Goal: Task Accomplishment & Management: Manage account settings

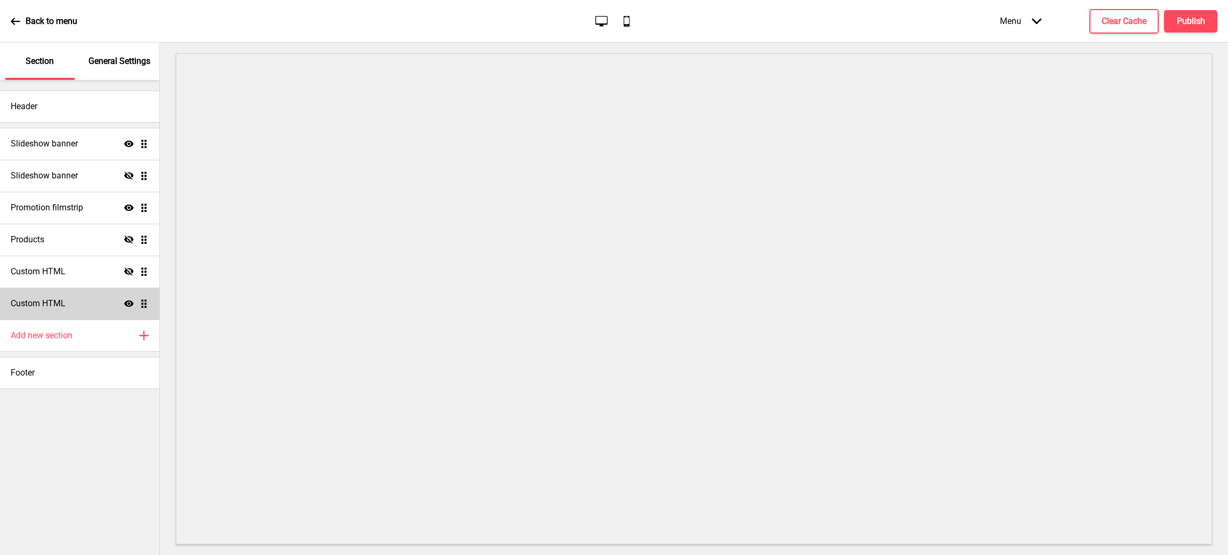
click at [47, 300] on h4 "Custom HTML" at bounding box center [38, 304] width 55 height 12
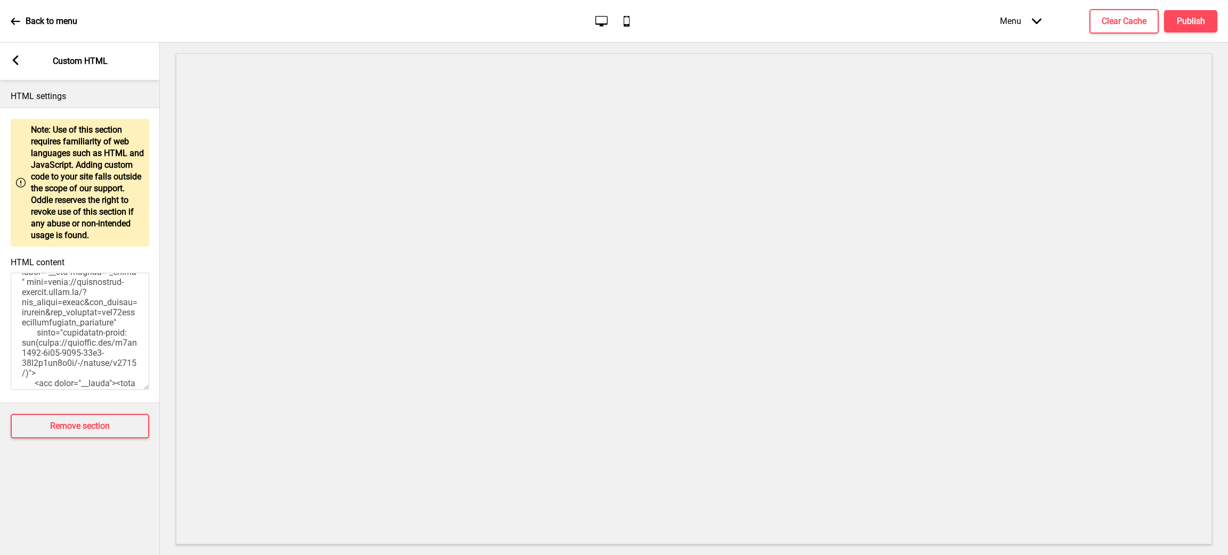
scroll to position [1279, 0]
click at [89, 322] on textarea "HTML content" at bounding box center [80, 331] width 139 height 117
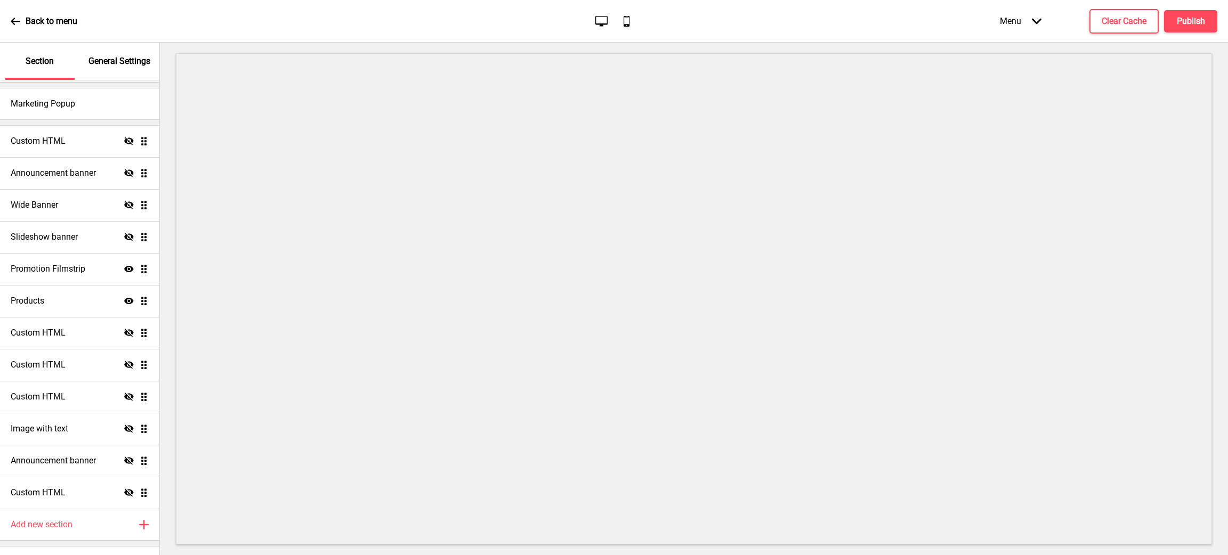
scroll to position [62, 0]
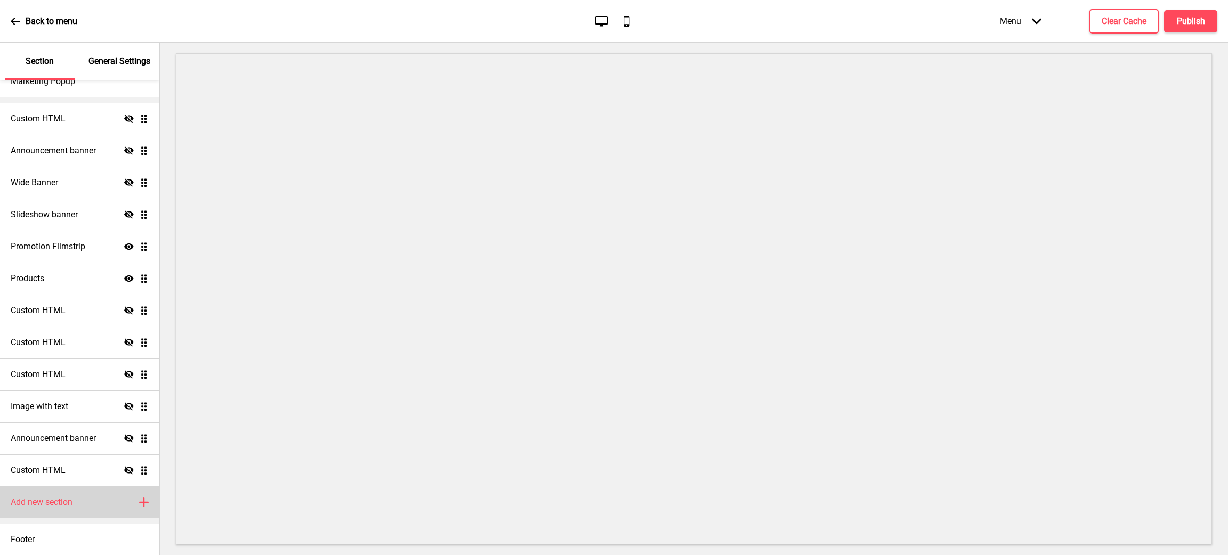
click at [76, 500] on div "Add new section Plus" at bounding box center [79, 503] width 159 height 32
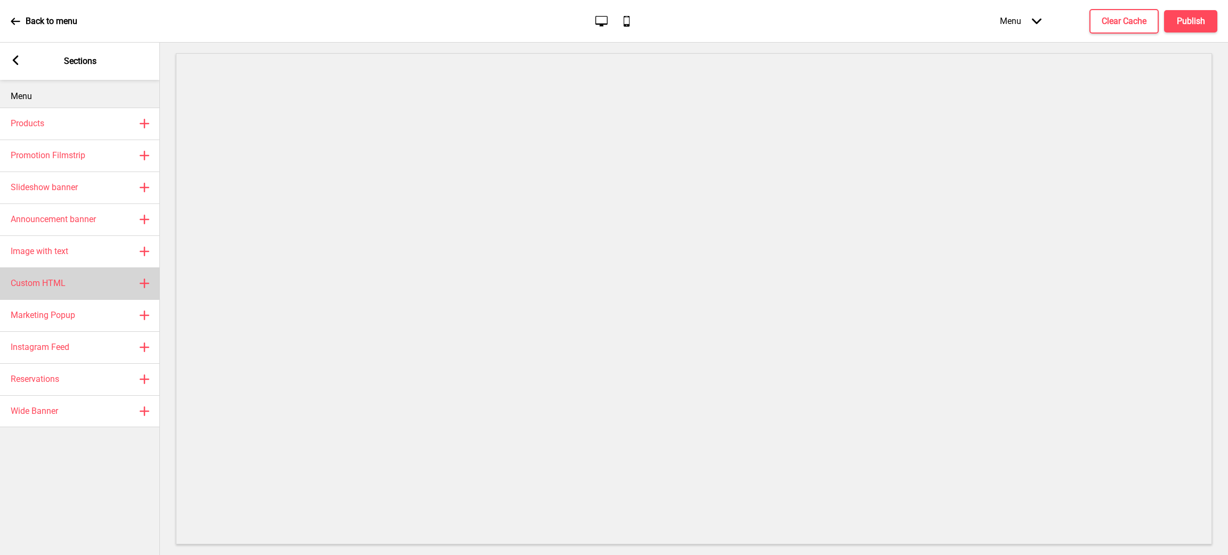
click at [143, 283] on icon at bounding box center [144, 283] width 9 height 9
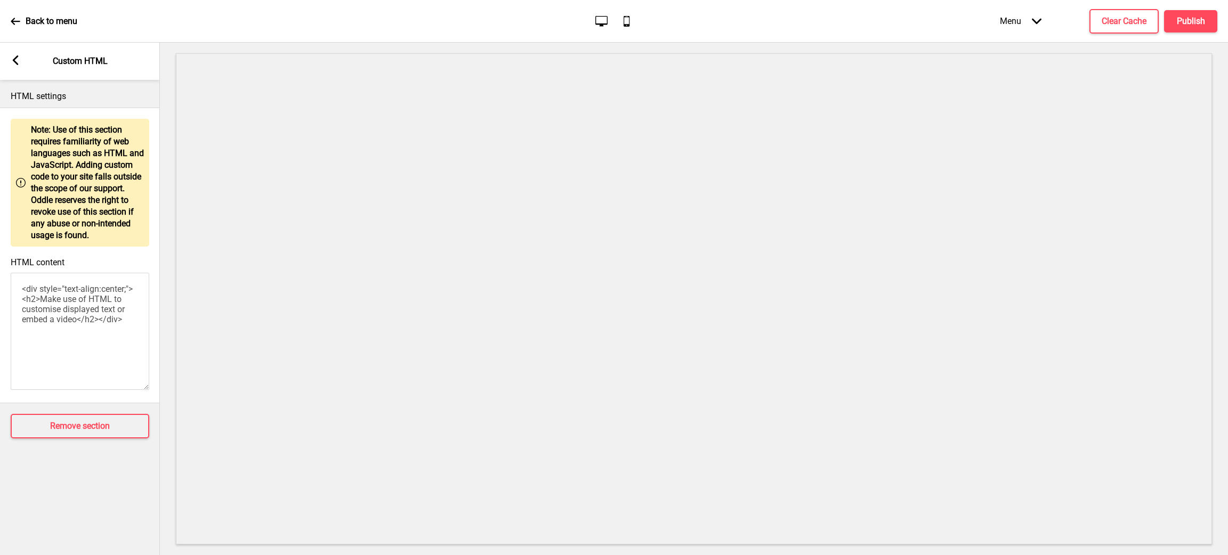
drag, startPoint x: 23, startPoint y: 317, endPoint x: 2, endPoint y: 234, distance: 84.8
click at [0, 235] on div "Warning Note: Use of this section requires familiarity of web languages such as…" at bounding box center [80, 256] width 160 height 296
paste textarea "style> .__container { max-width: 1200px; margin: 0 auto; text-align: center; } …"
click at [1199, 18] on h4 "Publish" at bounding box center [1191, 21] width 28 height 12
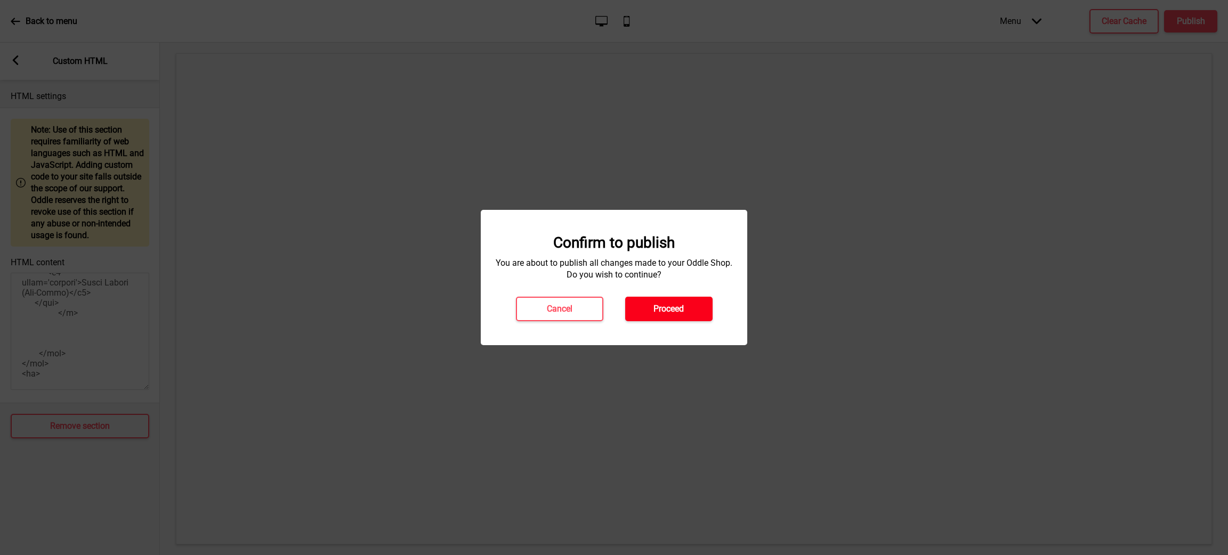
click at [682, 308] on h4 "Proceed" at bounding box center [668, 309] width 30 height 12
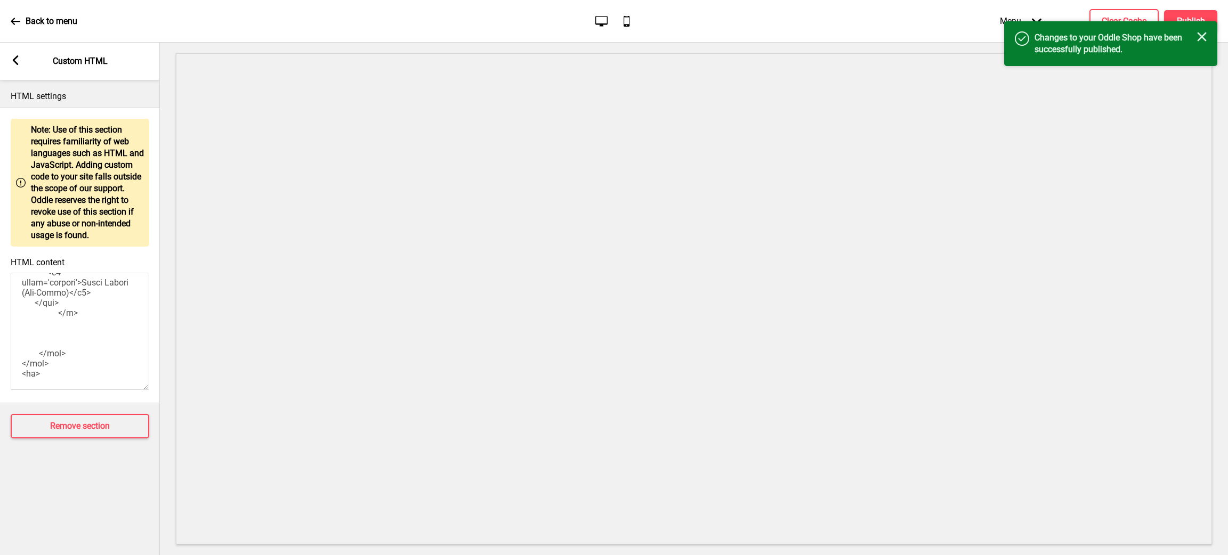
click at [1200, 35] on rect at bounding box center [1202, 37] width 10 height 10
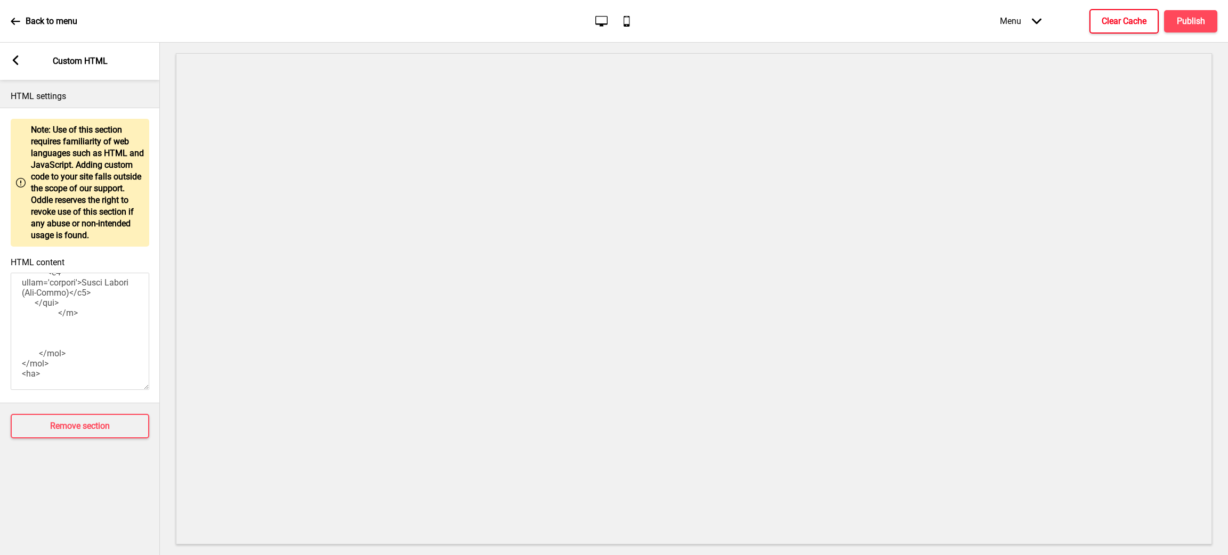
click at [1106, 9] on button "Clear Cache" at bounding box center [1123, 21] width 69 height 25
drag, startPoint x: 31, startPoint y: 281, endPoint x: 58, endPoint y: 286, distance: 27.2
click at [57, 281] on textarea "HTML content" at bounding box center [80, 331] width 139 height 117
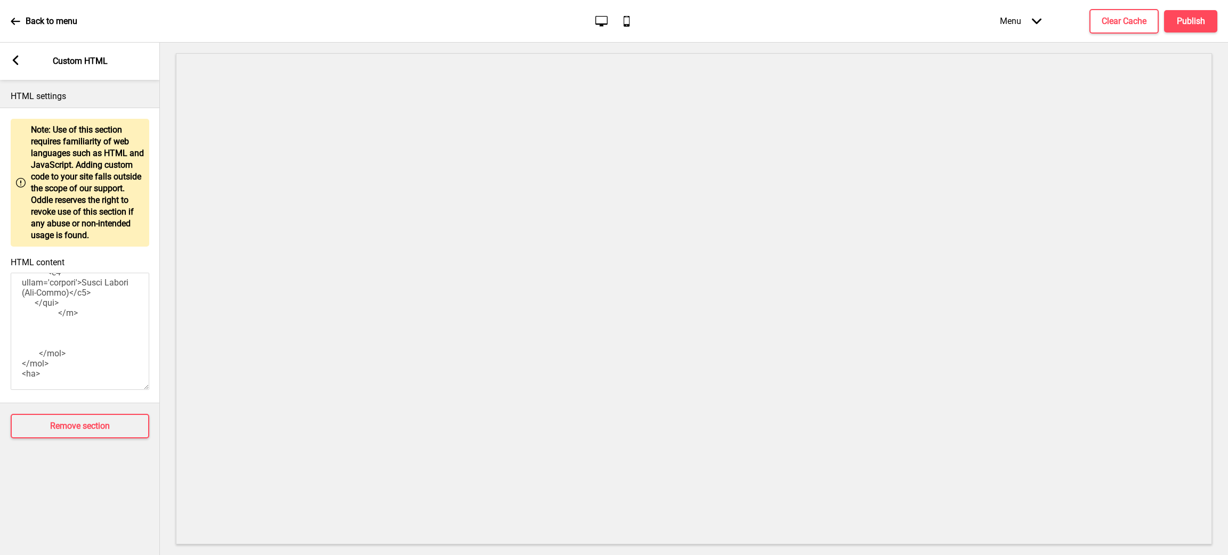
click at [89, 348] on textarea "HTML content" at bounding box center [80, 331] width 139 height 117
click at [139, 381] on textarea "HTML content" at bounding box center [80, 331] width 139 height 117
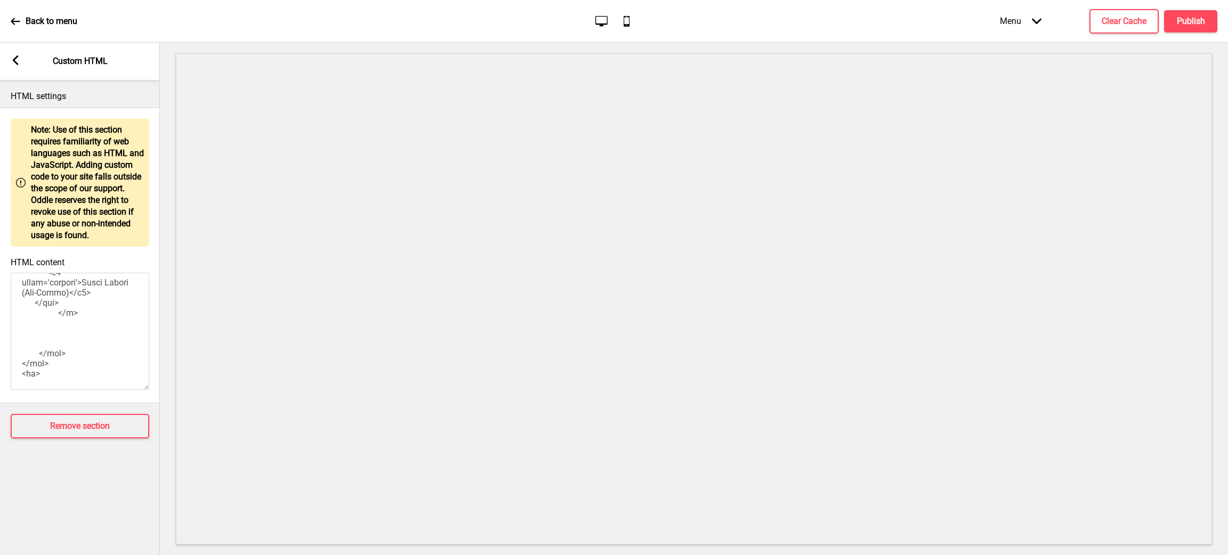
drag, startPoint x: 35, startPoint y: 286, endPoint x: 97, endPoint y: 313, distance: 68.2
click at [97, 313] on textarea "HTML content" at bounding box center [80, 331] width 139 height 117
paste textarea "rGVmNc5t/Bf-slice"
click at [1191, 24] on h4 "Publish" at bounding box center [1191, 21] width 28 height 12
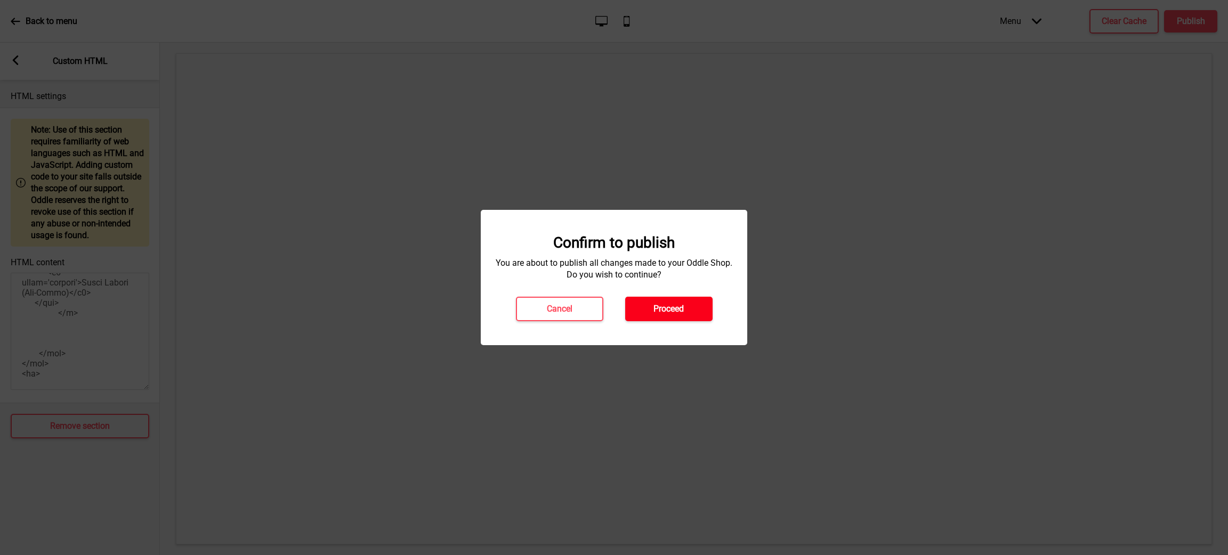
click at [678, 305] on h4 "Proceed" at bounding box center [668, 309] width 30 height 12
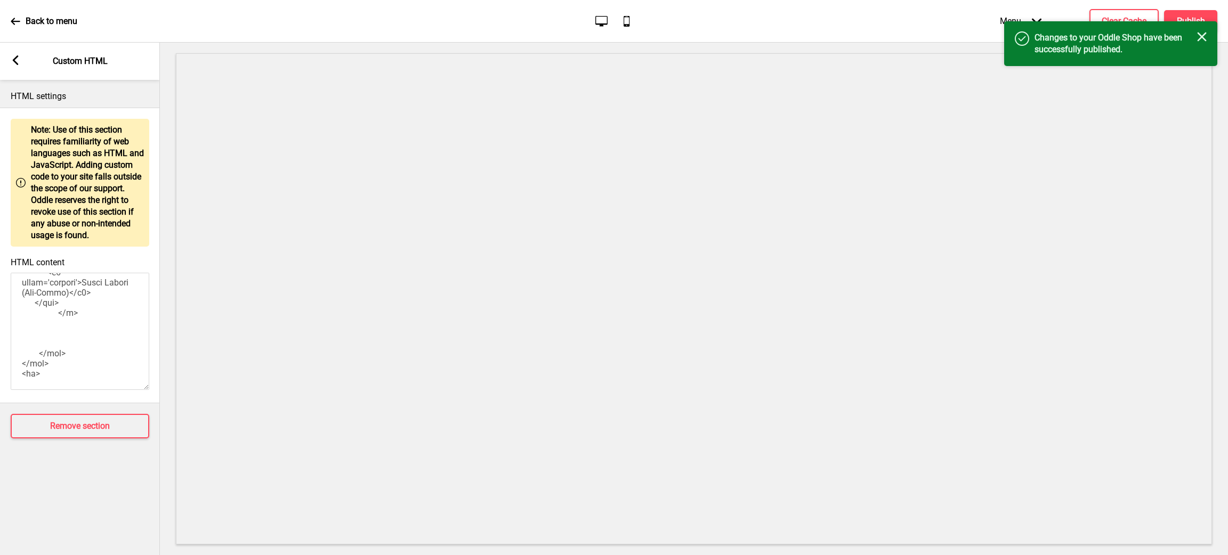
click at [1208, 31] on div "Success Changes to your Oddle Shop have been successfully published. Close" at bounding box center [1110, 43] width 213 height 45
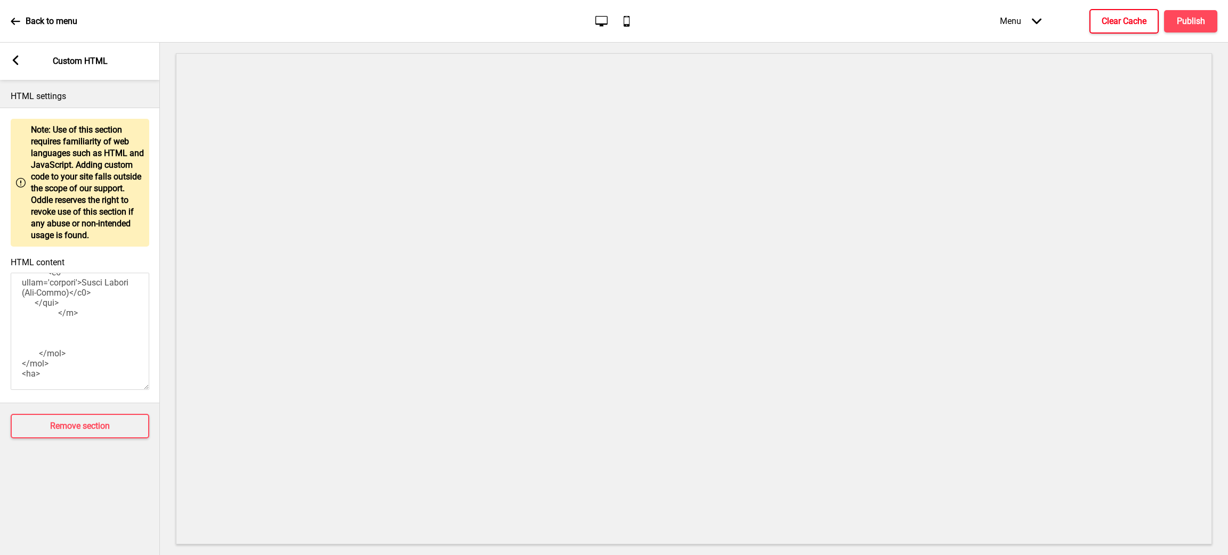
click at [1149, 20] on button "Clear Cache" at bounding box center [1123, 21] width 69 height 25
click at [122, 318] on textarea "HTML content" at bounding box center [80, 331] width 139 height 117
click at [108, 357] on textarea "<div style="text-align:center;"><h2>Make use of HTML to customise displayed tex…" at bounding box center [80, 331] width 139 height 117
drag, startPoint x: 121, startPoint y: 338, endPoint x: 0, endPoint y: 243, distance: 154.1
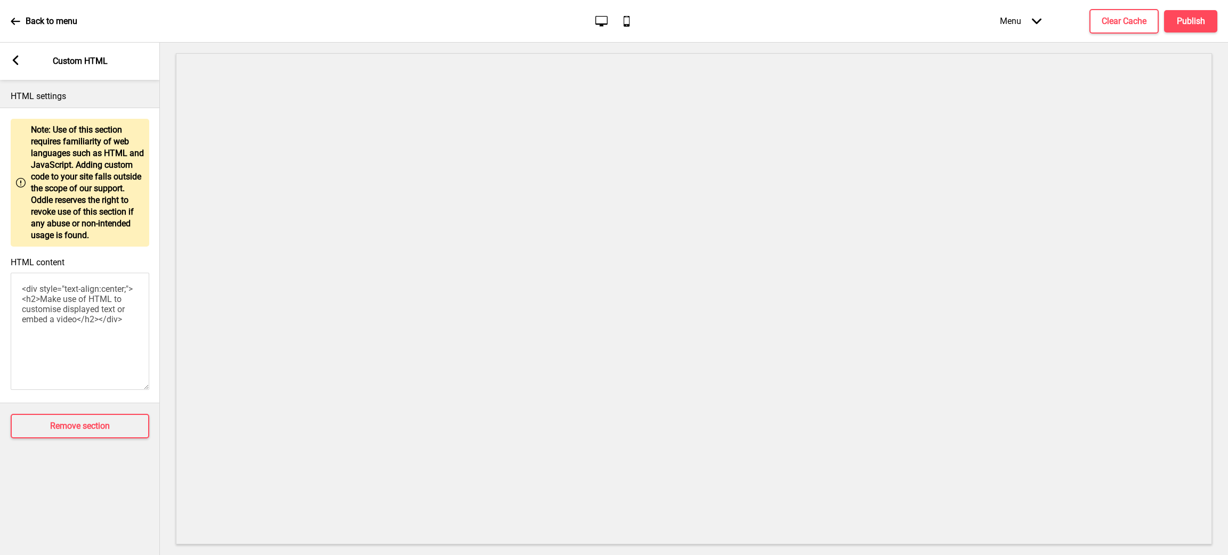
click at [0, 243] on div "Warning Note: Use of this section requires familiarity of web languages such as…" at bounding box center [80, 256] width 160 height 296
paste textarea "style> .__container { max-width: 1200px; margin: 0 auto; text-align: center; } …"
type textarea "<style> .__container { max-width: 1200px; margin: 0 auto; text-align: center; }…"
click at [1172, 27] on button "Publish" at bounding box center [1190, 21] width 53 height 22
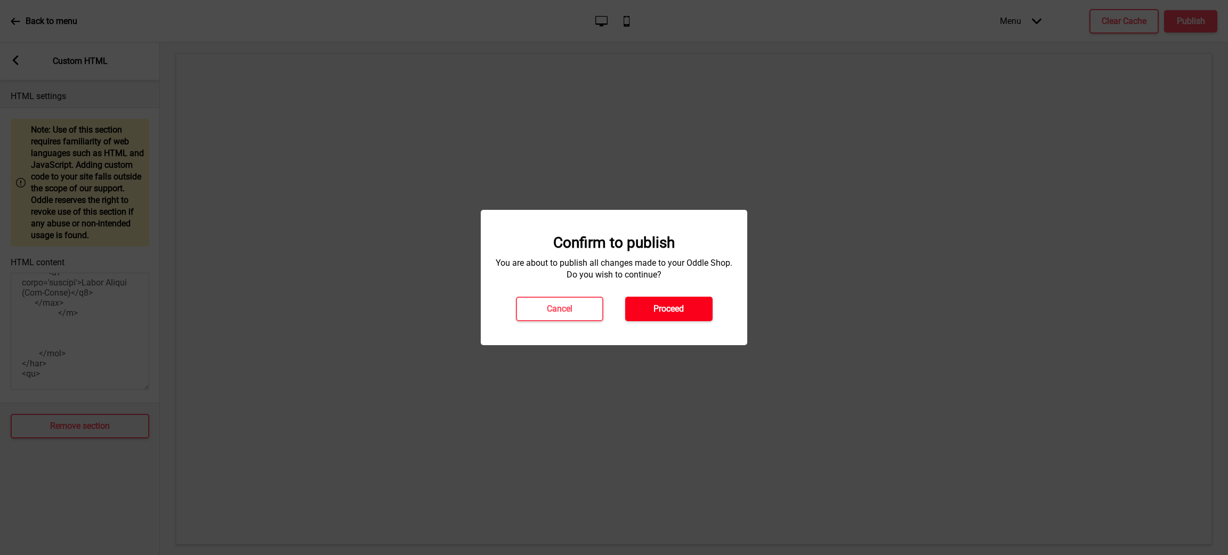
click at [679, 306] on h4 "Proceed" at bounding box center [668, 309] width 30 height 12
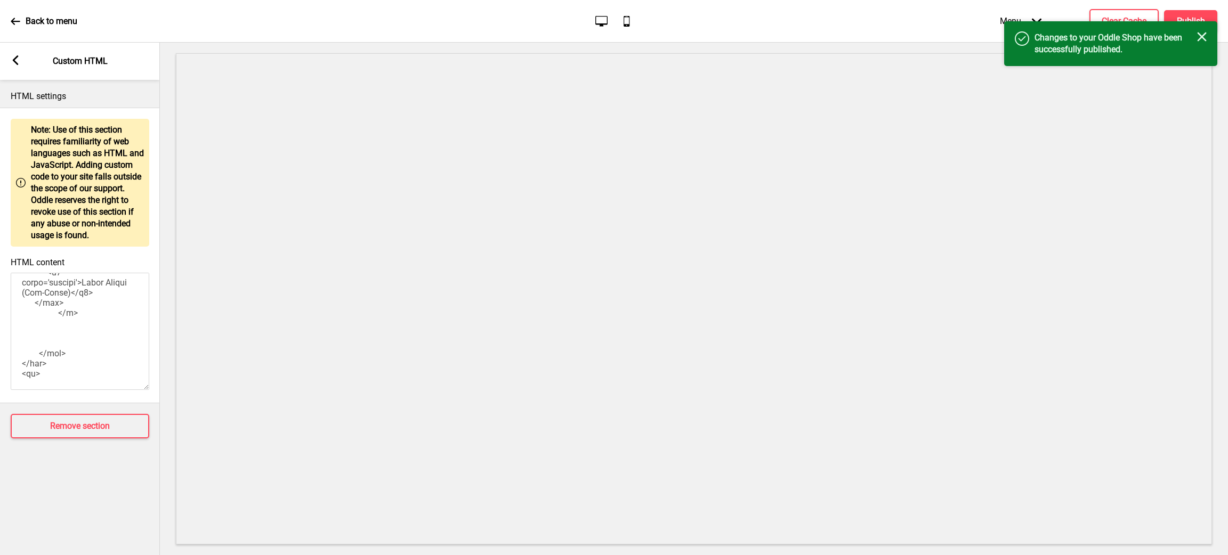
drag, startPoint x: 1204, startPoint y: 38, endPoint x: 1194, endPoint y: 40, distance: 9.7
click at [1203, 39] on rect at bounding box center [1202, 37] width 10 height 10
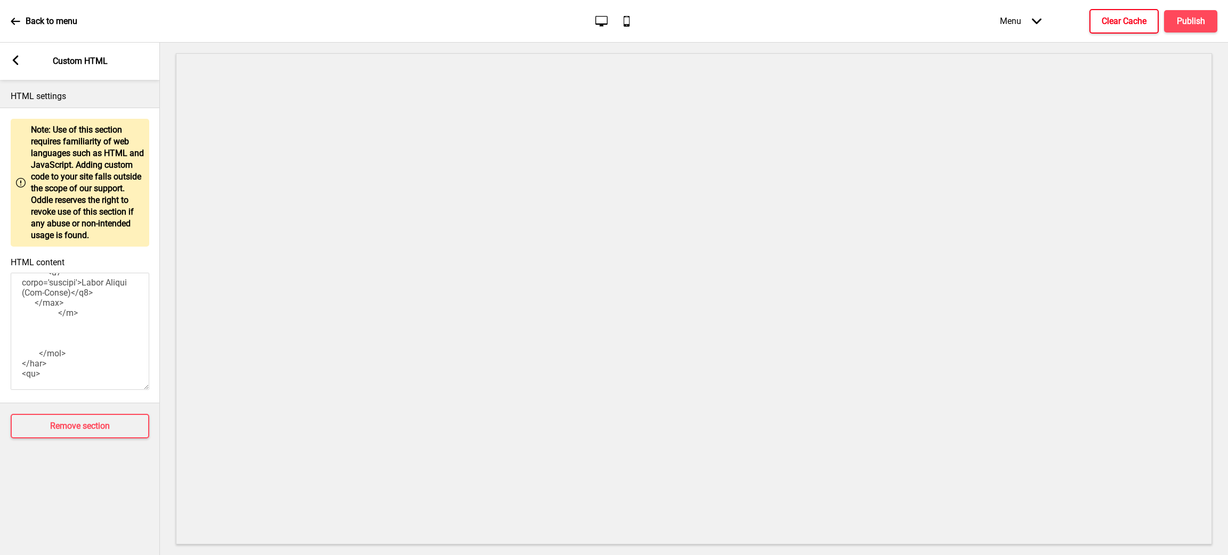
click at [1143, 25] on h4 "Clear Cache" at bounding box center [1124, 21] width 45 height 12
click at [91, 335] on textarea "HTML content" at bounding box center [80, 331] width 139 height 117
paste textarea "<style> .__container { max-width: 1200px; margin: 0 auto; text-align: center; }…"
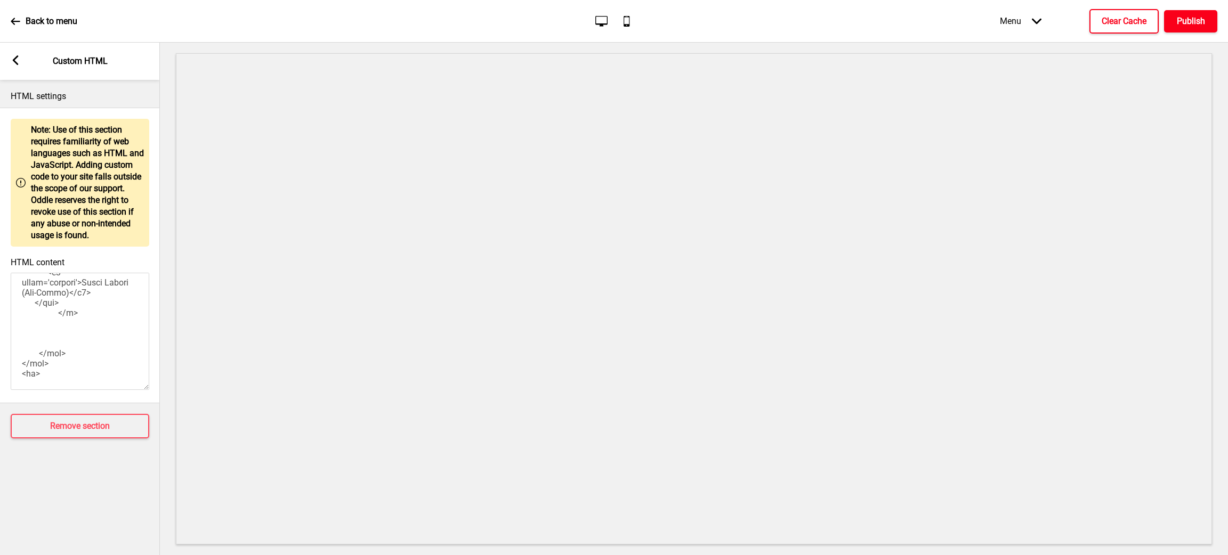
type textarea "<style> .__container { max-width: 1200px; margin: 0 auto; text-align: center; }…"
click at [1179, 24] on h4 "Publish" at bounding box center [1191, 21] width 28 height 12
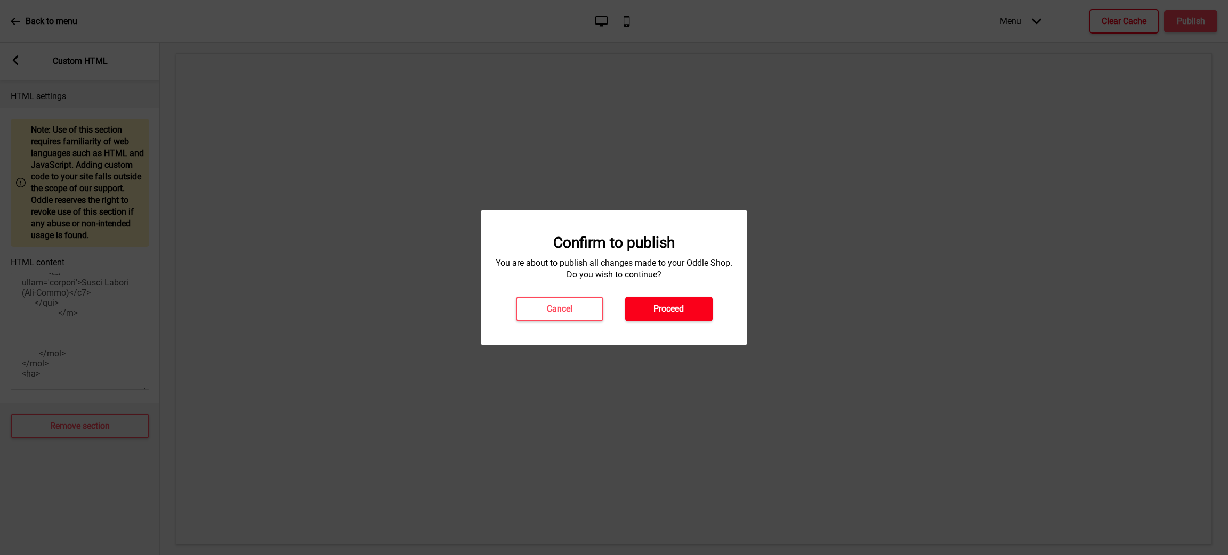
click at [688, 316] on button "Proceed" at bounding box center [668, 309] width 87 height 25
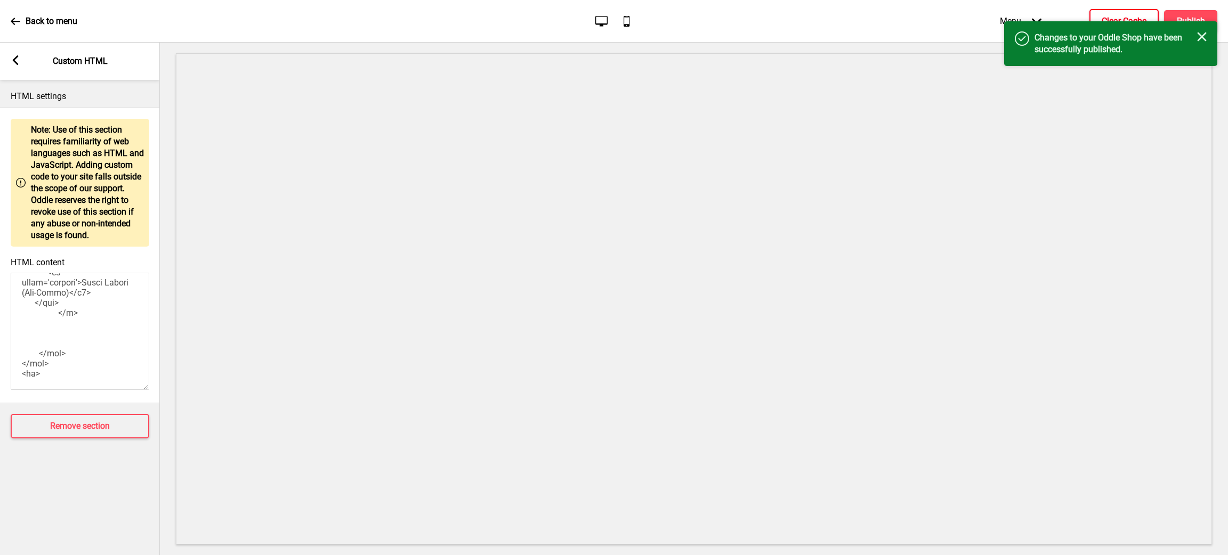
click at [1201, 35] on rect at bounding box center [1202, 37] width 10 height 10
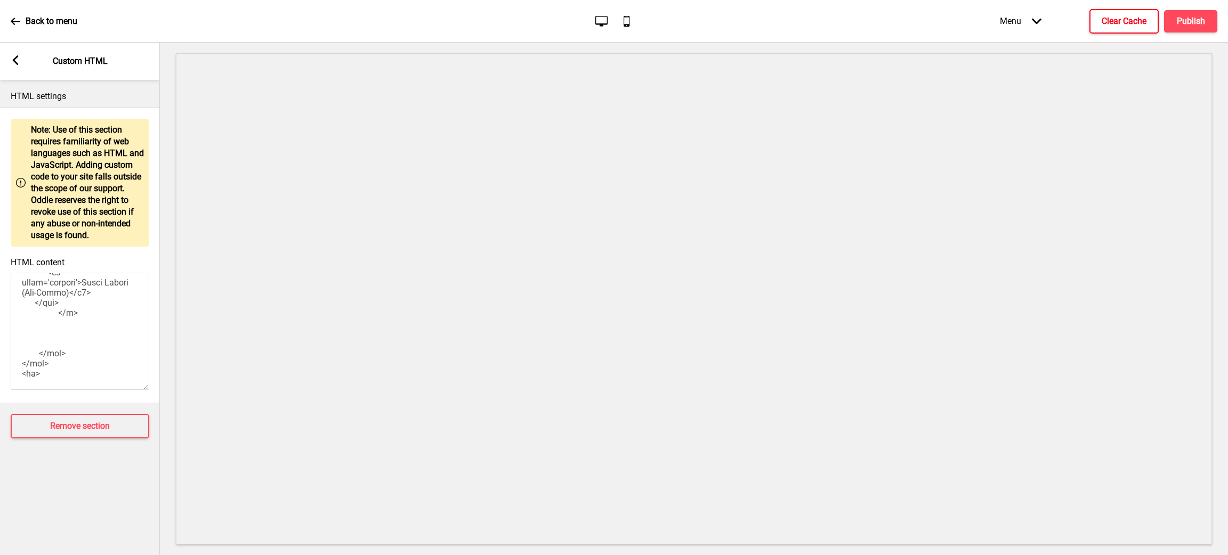
click at [1115, 20] on h4 "Clear Cache" at bounding box center [1124, 21] width 45 height 12
click at [78, 341] on textarea "HTML content" at bounding box center [80, 331] width 139 height 117
paste textarea "<style> .__container { max-width: 1200px; margin: 0 auto; text-align: center; }…"
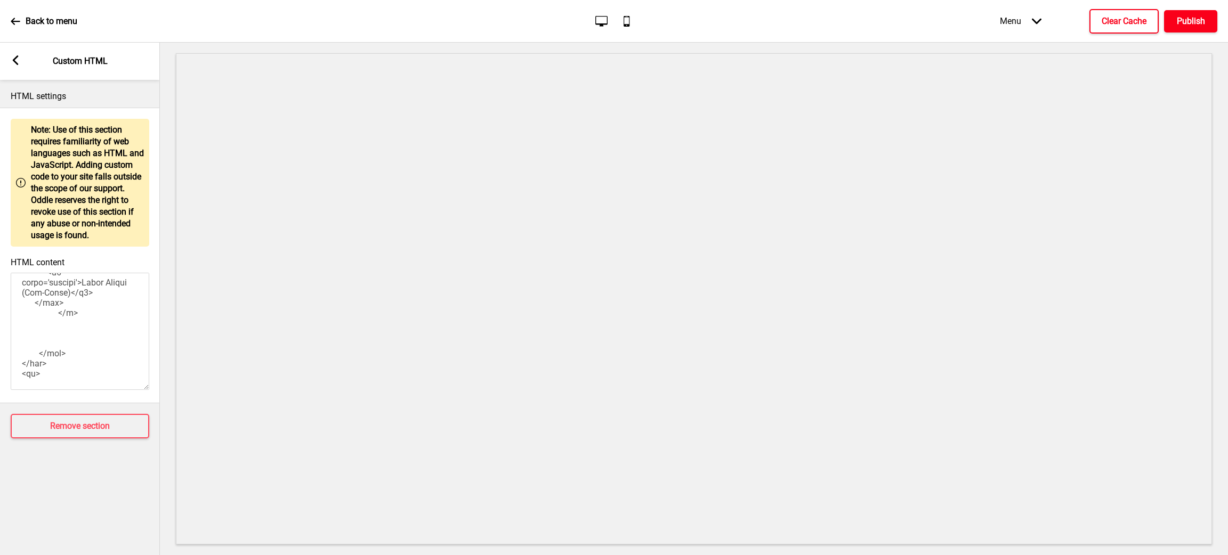
type textarea "<style> .__container { max-width: 1200px; margin: 0 auto; text-align: center; }…"
click at [1184, 12] on button "Publish" at bounding box center [1190, 21] width 53 height 22
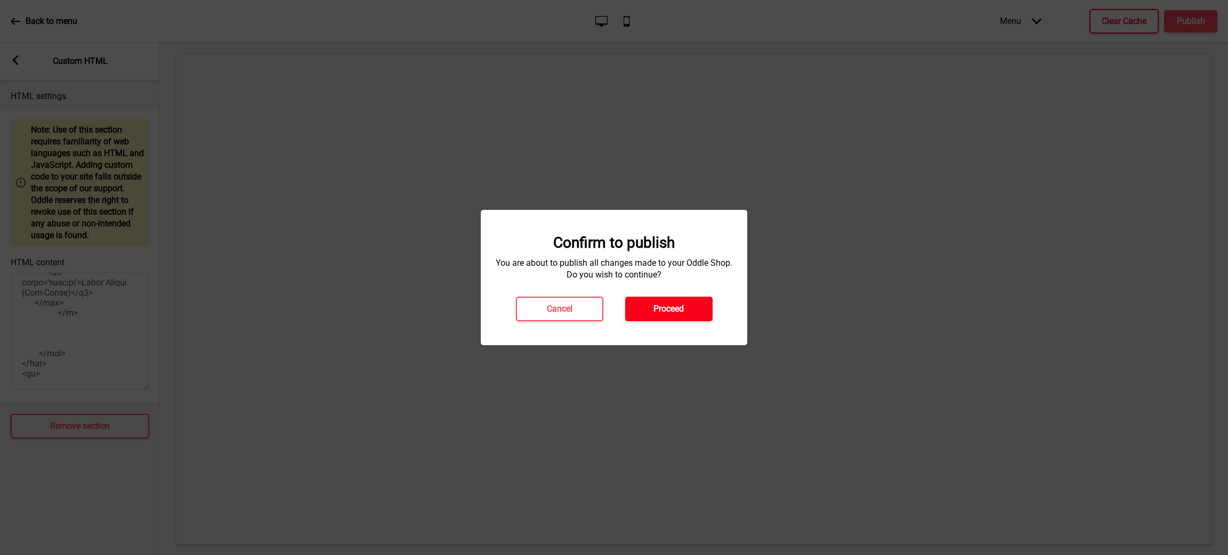
click at [658, 314] on h4 "Proceed" at bounding box center [668, 309] width 30 height 12
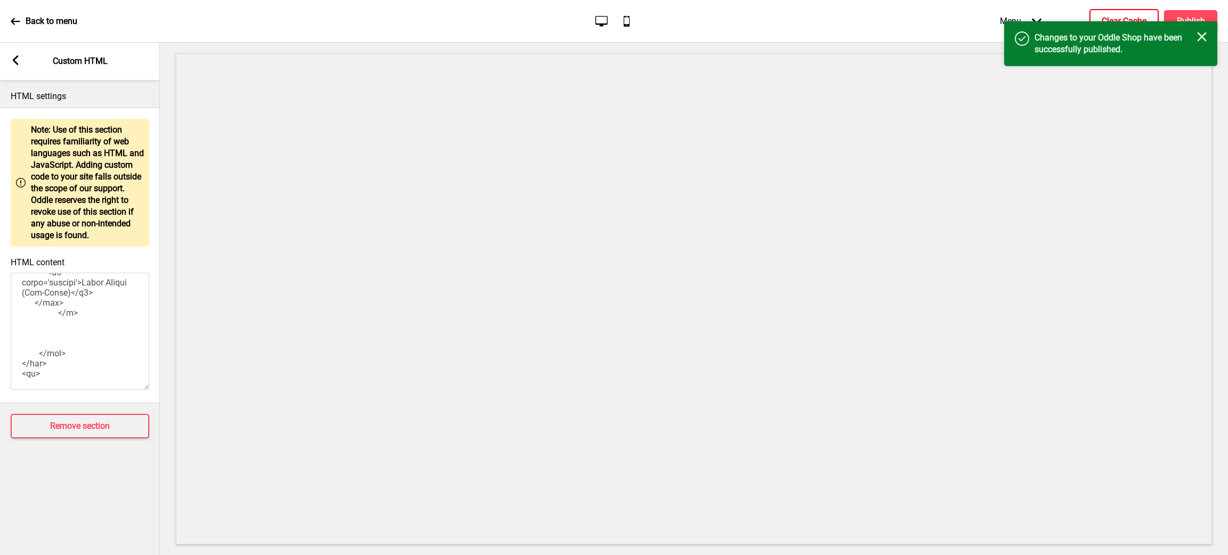
click at [1188, 37] on h4 "Changes to your Oddle Shop have been successfully published." at bounding box center [1115, 43] width 163 height 23
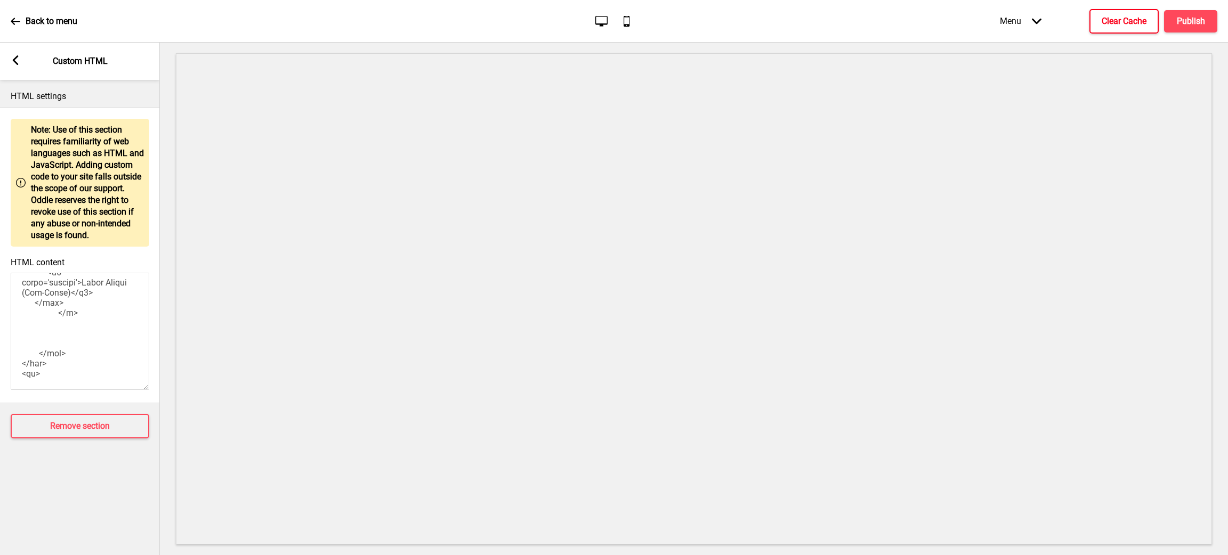
click at [1118, 12] on button "Clear Cache" at bounding box center [1123, 21] width 69 height 25
click at [83, 325] on textarea "HTML content" at bounding box center [80, 331] width 139 height 117
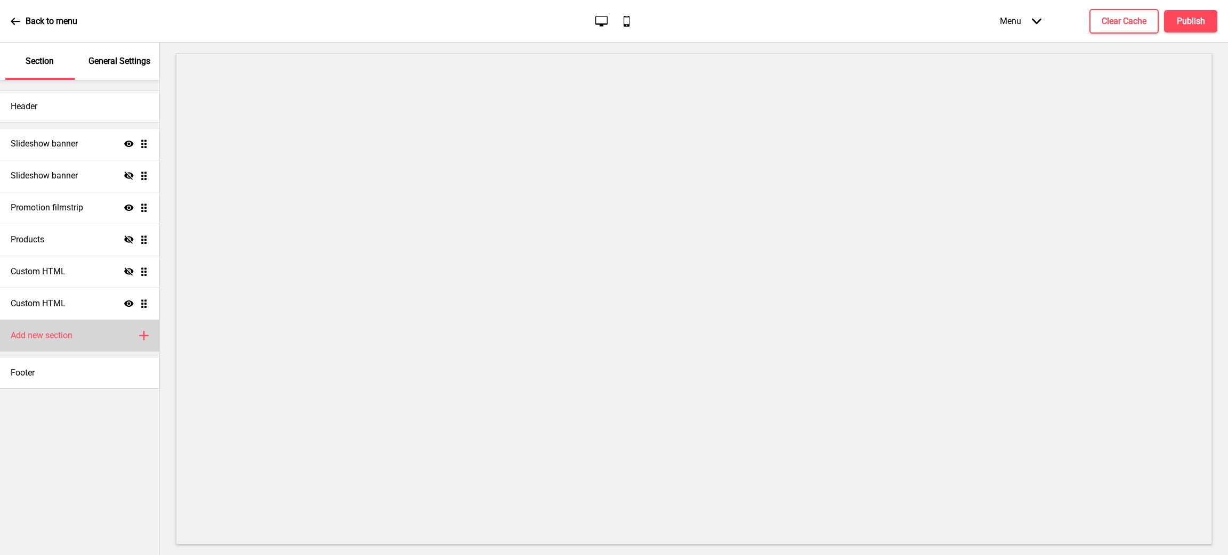
click at [143, 338] on icon at bounding box center [144, 335] width 9 height 9
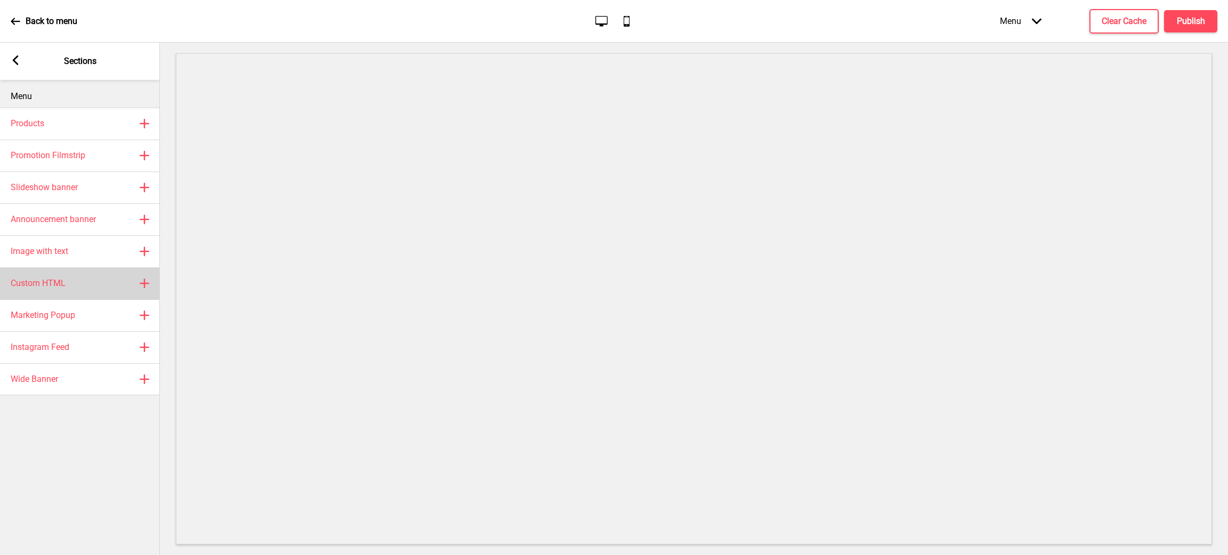
click at [78, 277] on div "Custom HTML Plus" at bounding box center [80, 284] width 160 height 32
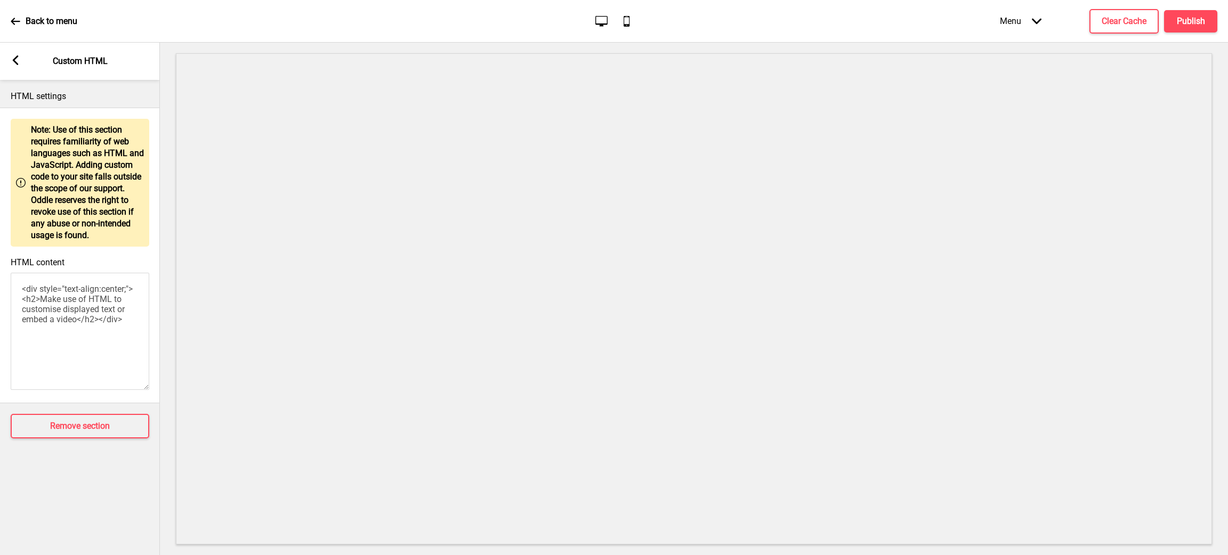
click at [108, 322] on textarea "<div style="text-align:center;"><h2>Make use of HTML to customise displayed tex…" at bounding box center [80, 331] width 139 height 117
paste textarea "<style> .__container { max-width: 1200px; margin: 0 auto; text-align: center; }…"
type textarea "<style> .__container { max-width: 1200px; margin: 0 auto; text-align: center; }…"
click at [14, 56] on rect at bounding box center [16, 60] width 10 height 10
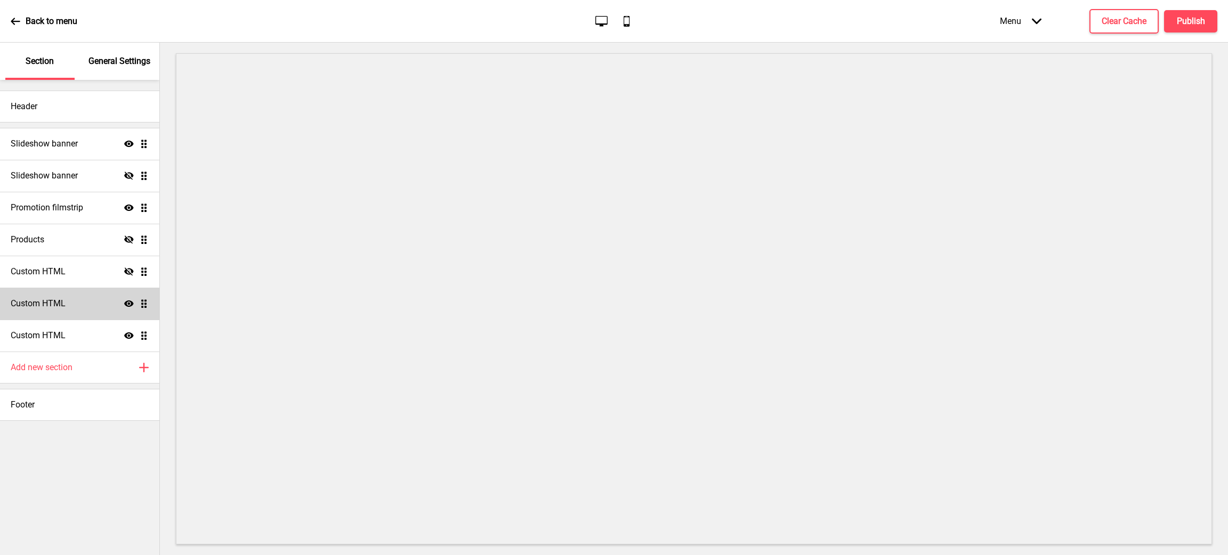
click at [132, 300] on icon "Show" at bounding box center [129, 304] width 10 height 10
click at [1181, 27] on h4 "Publish" at bounding box center [1191, 21] width 28 height 12
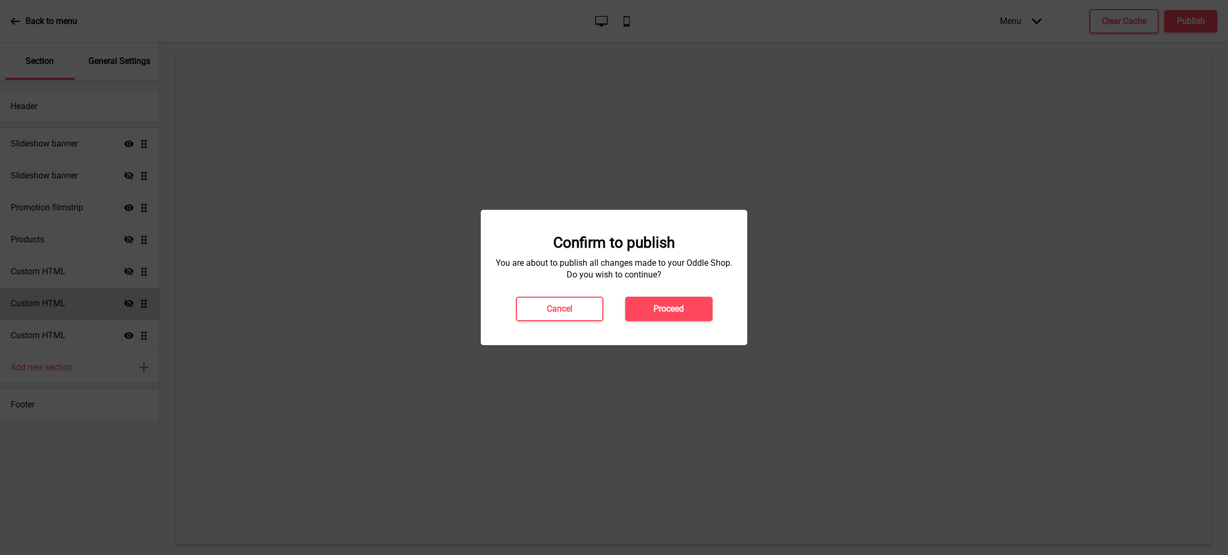
drag, startPoint x: 690, startPoint y: 309, endPoint x: 765, endPoint y: 242, distance: 100.4
click at [690, 310] on button "Proceed" at bounding box center [668, 309] width 87 height 25
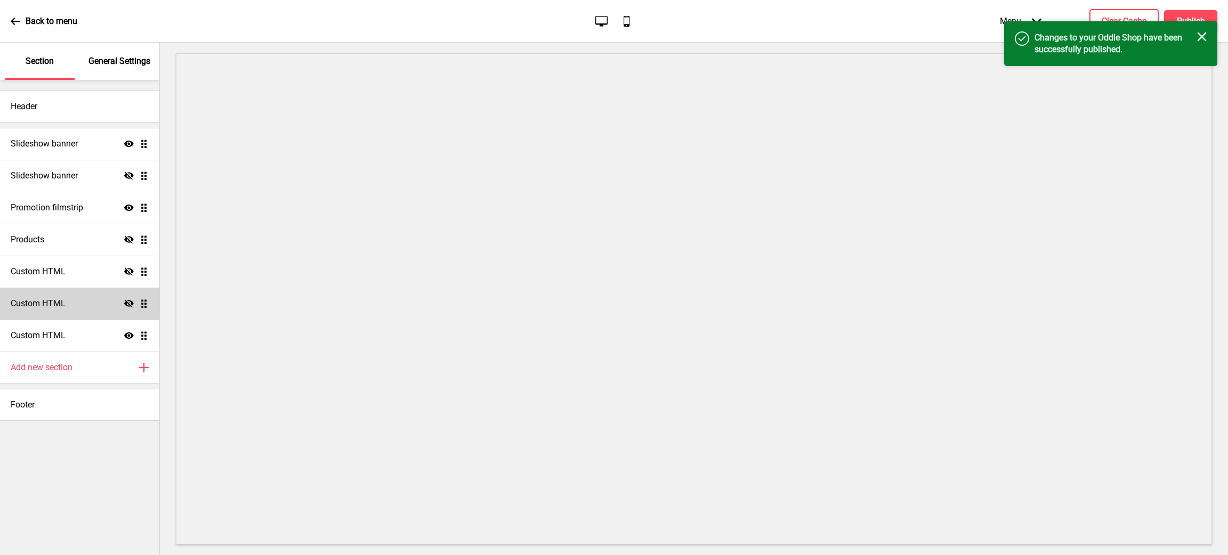
click at [1201, 43] on div "Close" at bounding box center [1202, 38] width 10 height 12
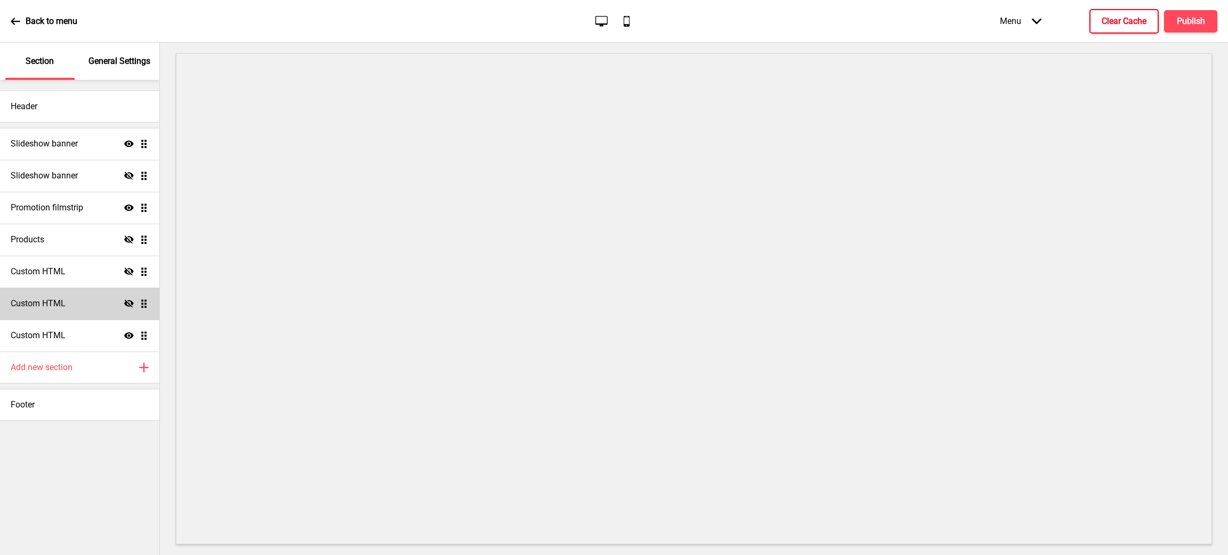
click at [1106, 25] on h4 "Clear Cache" at bounding box center [1124, 21] width 45 height 12
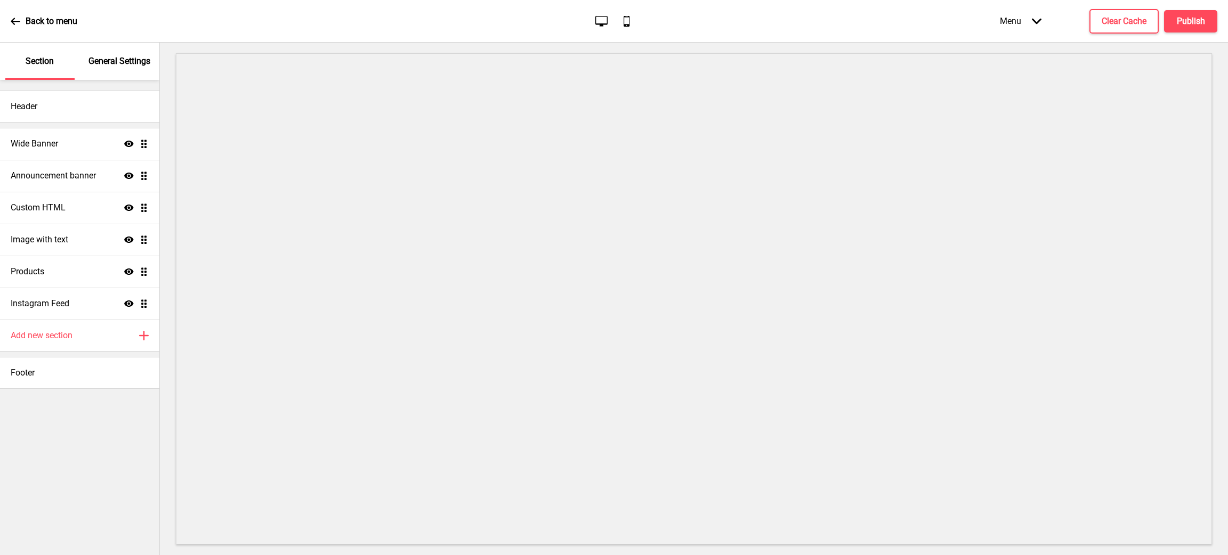
click at [130, 64] on p "General Settings" at bounding box center [119, 61] width 62 height 12
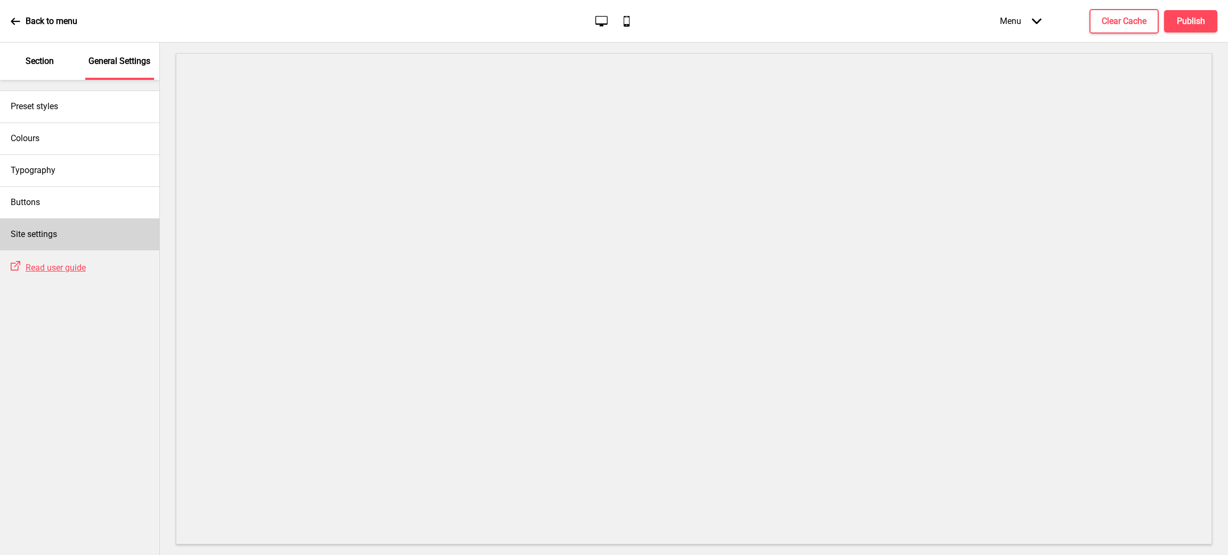
click at [87, 232] on div "Site settings" at bounding box center [79, 235] width 159 height 32
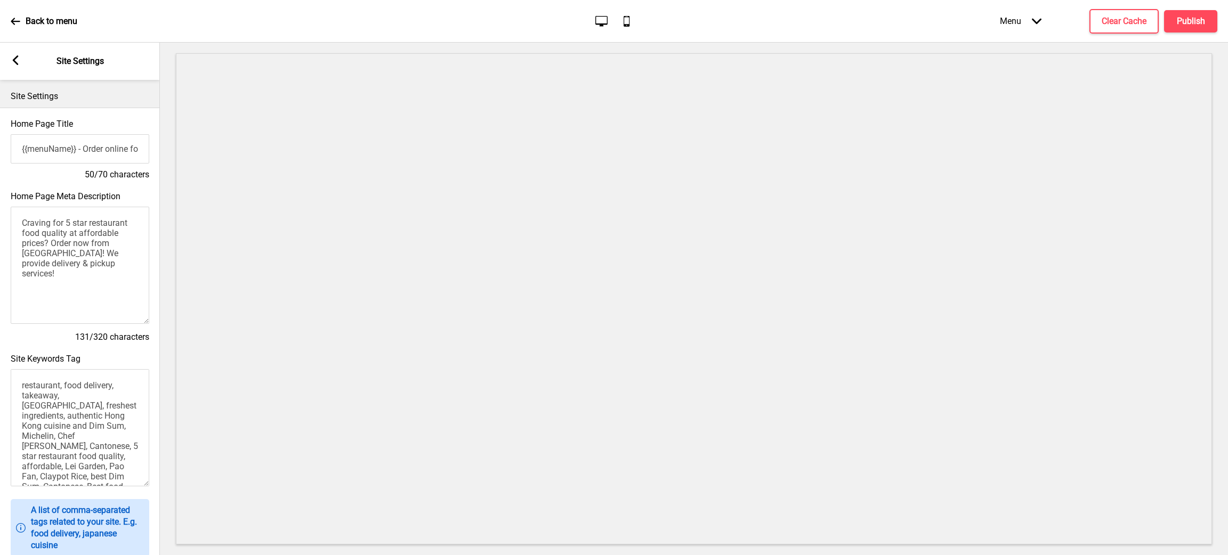
click at [11, 62] on rect at bounding box center [16, 60] width 10 height 10
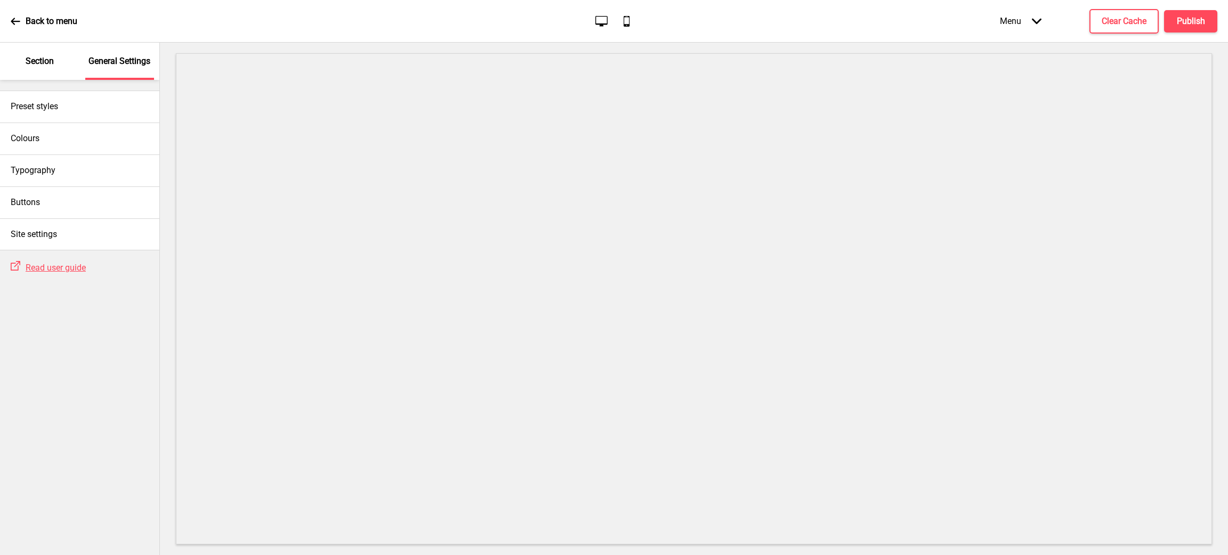
click at [47, 68] on div "Section" at bounding box center [39, 61] width 69 height 37
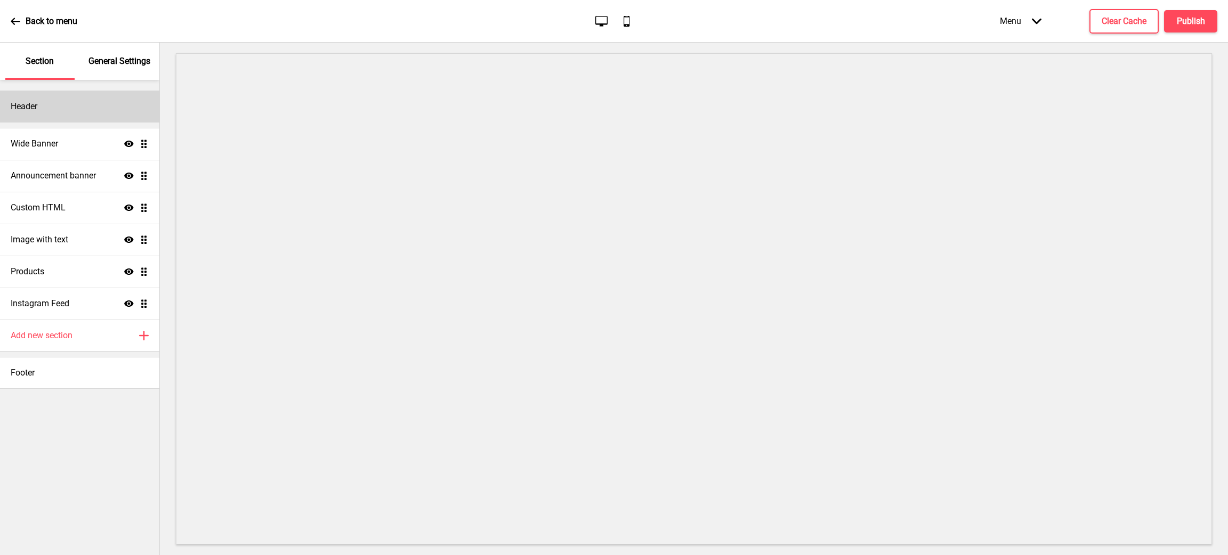
click at [68, 103] on div "Header" at bounding box center [79, 107] width 159 height 32
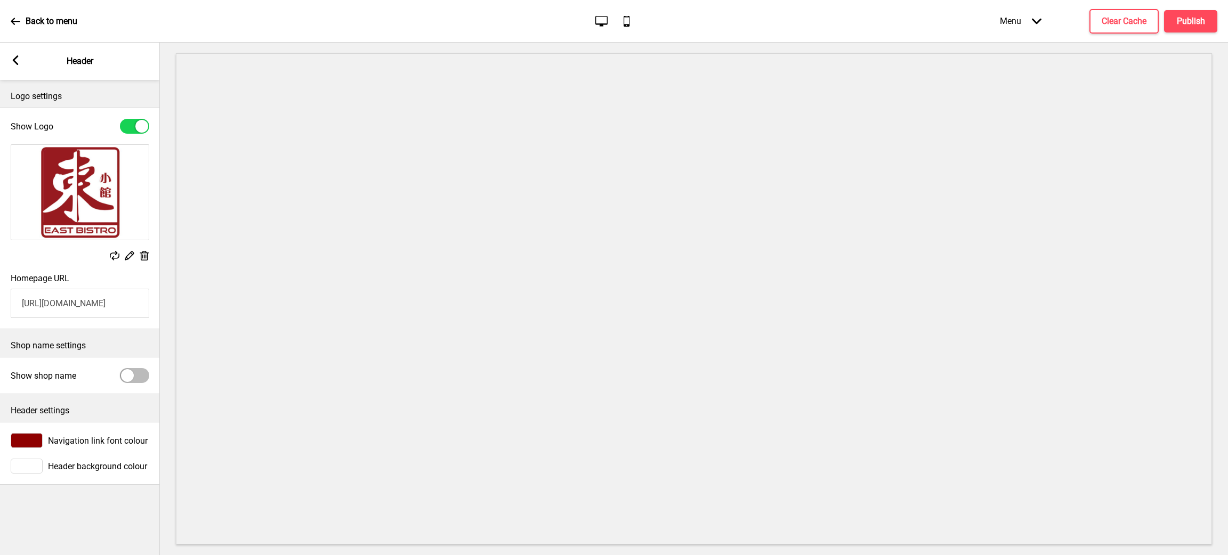
drag, startPoint x: 135, startPoint y: 302, endPoint x: 0, endPoint y: 300, distance: 134.9
click at [0, 301] on div "Homepage URL https://eastbistro.com.sg" at bounding box center [80, 295] width 160 height 55
paste input "oddle.me/en_SG"
type input "https://eastbistro.oddle.me/en_SG"
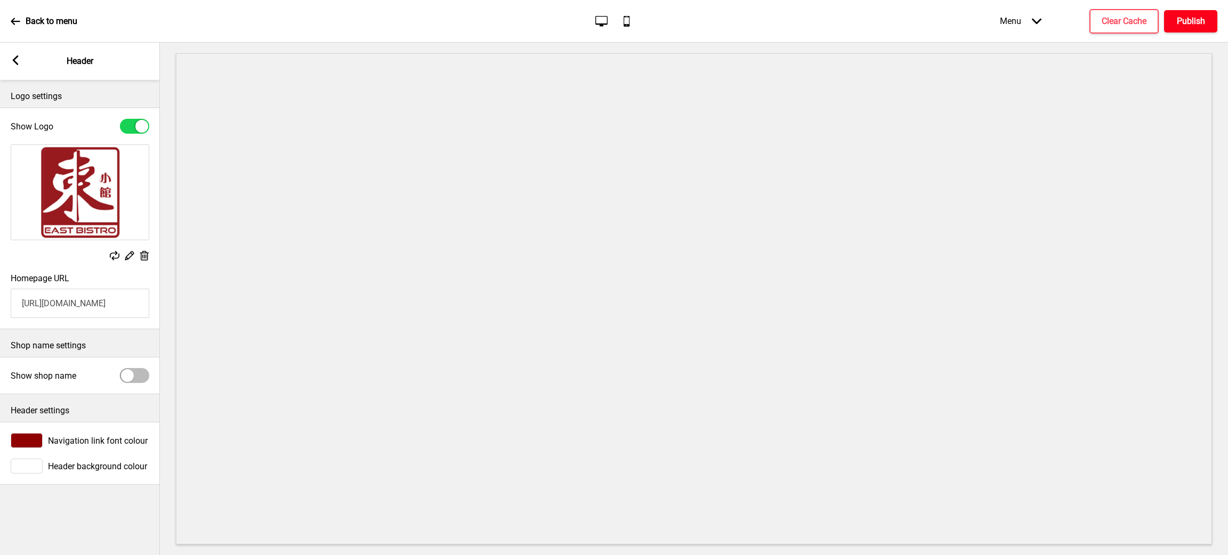
click at [1202, 16] on h4 "Publish" at bounding box center [1191, 21] width 28 height 12
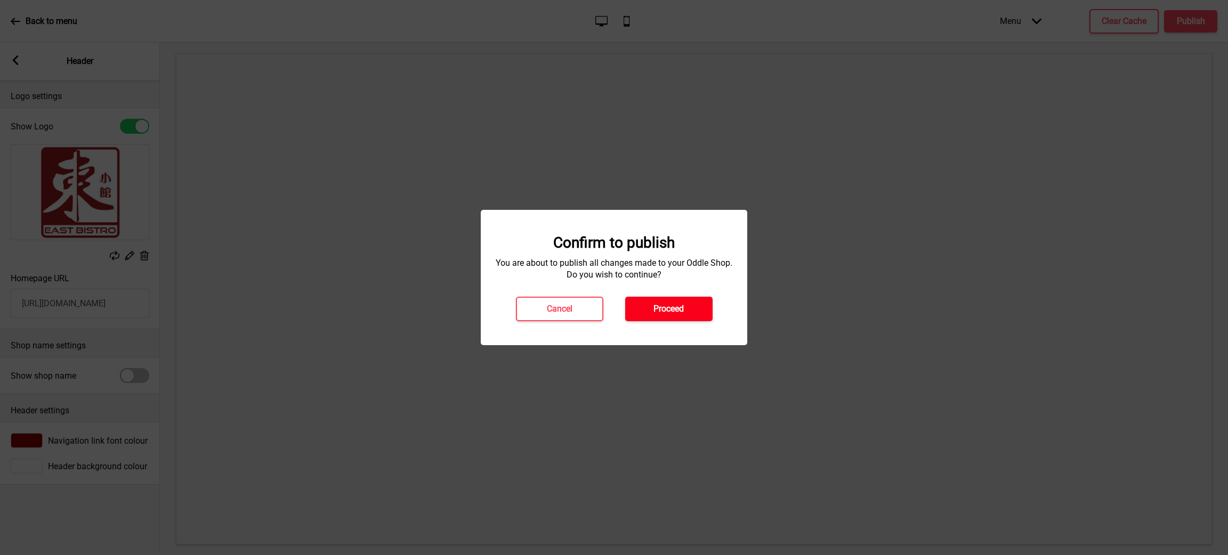
click at [701, 316] on button "Proceed" at bounding box center [668, 309] width 87 height 25
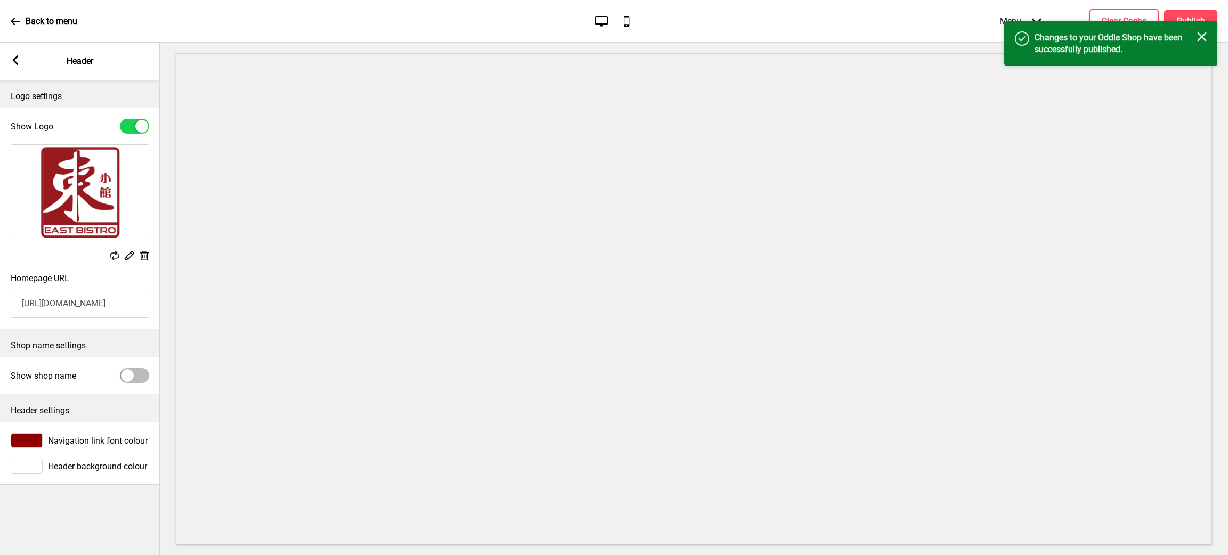
click at [1192, 37] on h4 "Changes to your Oddle Shop have been successfully published." at bounding box center [1115, 43] width 163 height 23
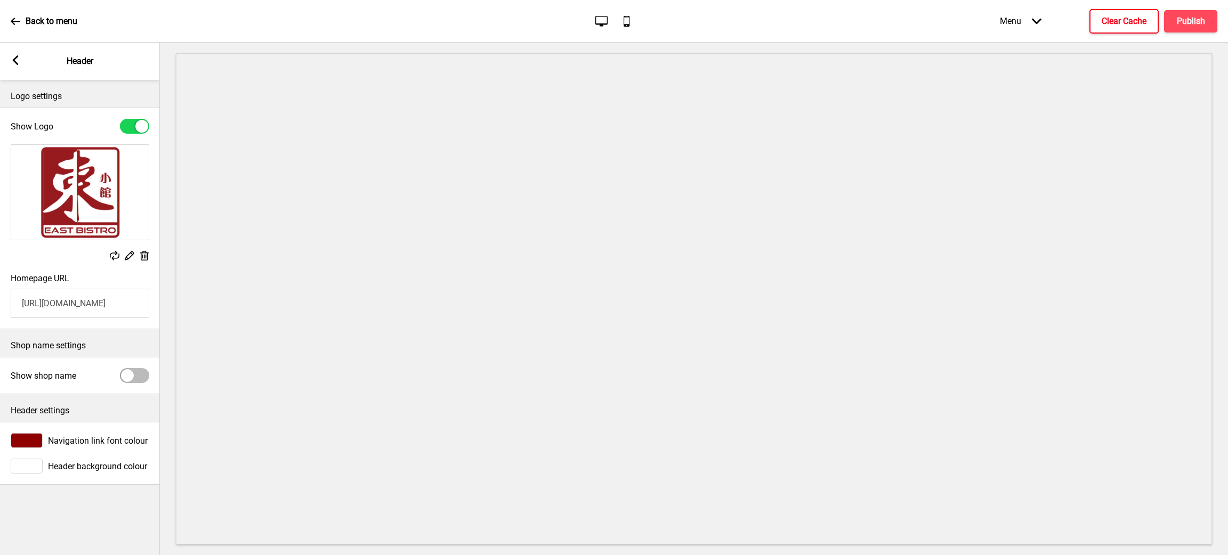
click at [1117, 15] on h4 "Clear Cache" at bounding box center [1124, 21] width 45 height 12
click at [11, 59] on div "Arrow left" at bounding box center [16, 61] width 10 height 12
